Goal: Information Seeking & Learning: Learn about a topic

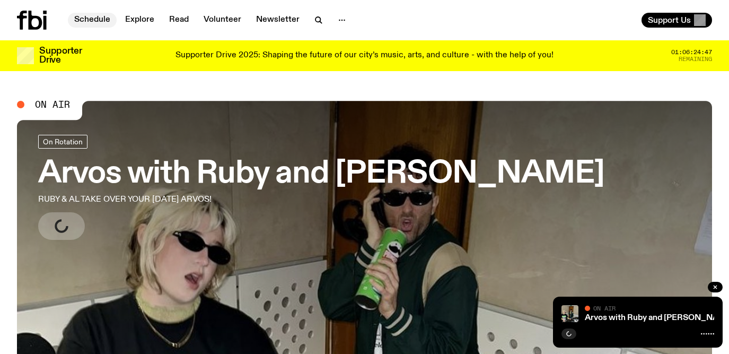
click at [87, 24] on link "Schedule" at bounding box center [92, 20] width 49 height 15
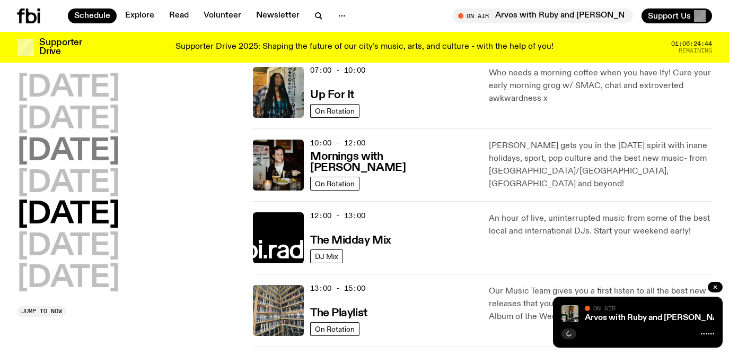
click at [107, 152] on h2 "[DATE]" at bounding box center [68, 152] width 103 height 30
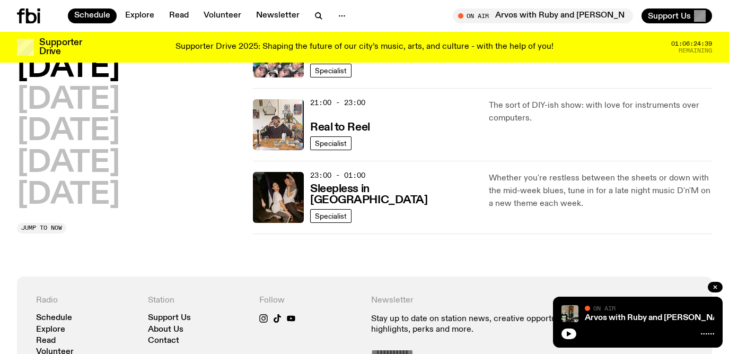
scroll to position [429, 0]
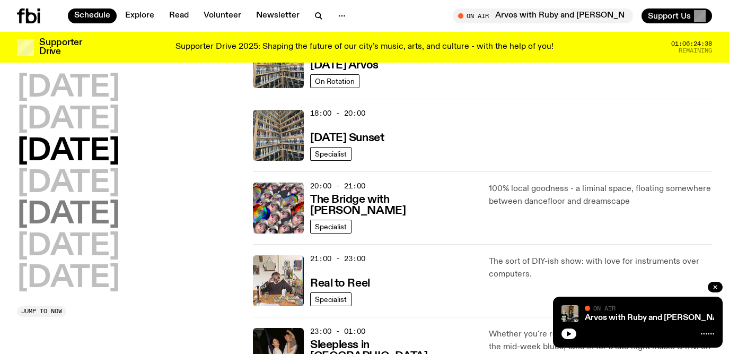
click at [77, 221] on h2 "[DATE]" at bounding box center [68, 215] width 103 height 30
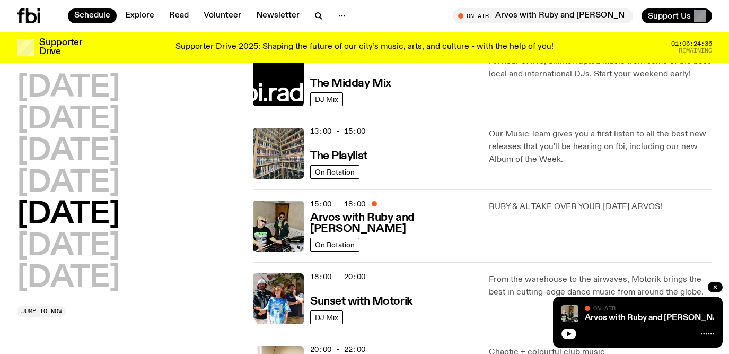
scroll to position [279, 0]
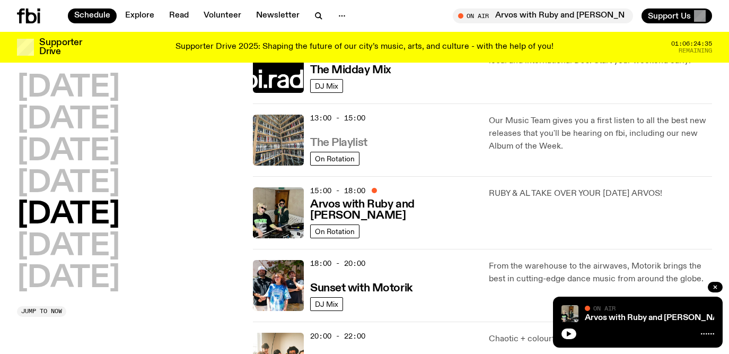
click at [342, 144] on h3 "The Playlist" at bounding box center [338, 142] width 57 height 11
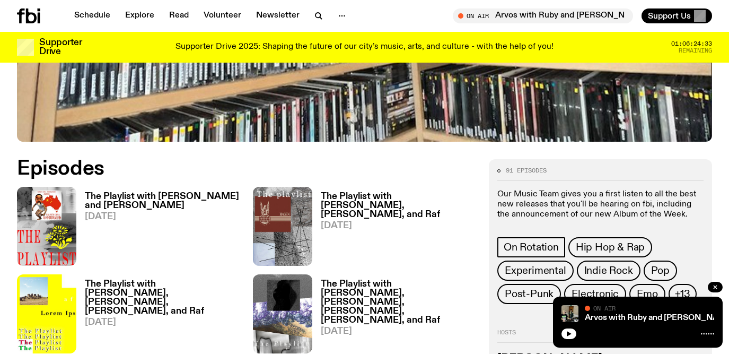
scroll to position [410, 0]
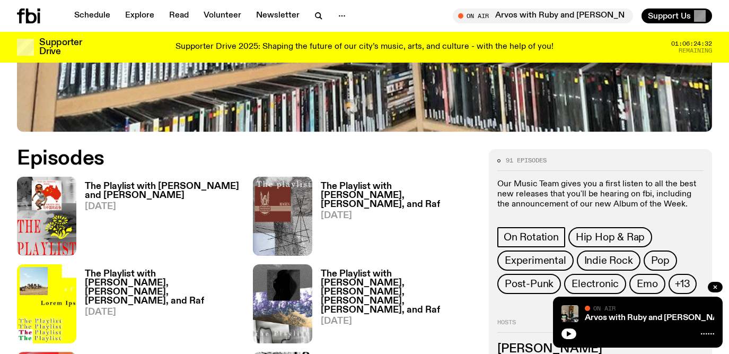
click at [118, 189] on h3 "The Playlist with [PERSON_NAME] and [PERSON_NAME]" at bounding box center [162, 191] width 155 height 18
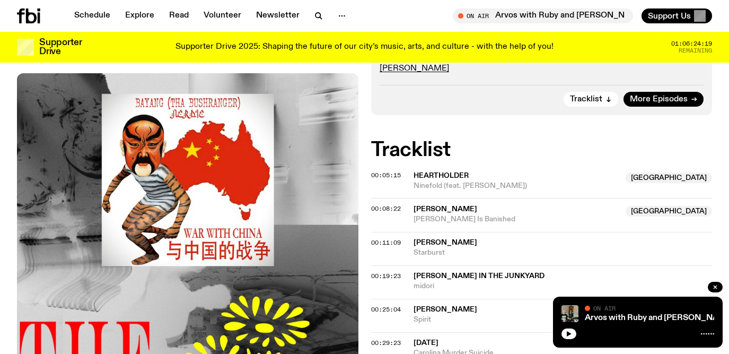
scroll to position [352, 0]
